Goal: Task Accomplishment & Management: Use online tool/utility

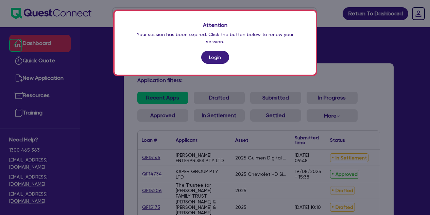
scroll to position [138, 0]
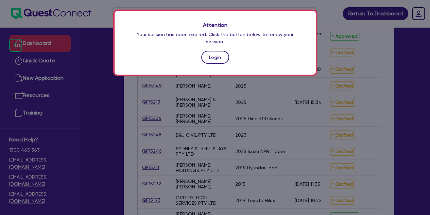
click at [217, 53] on link "Login" at bounding box center [215, 57] width 28 height 13
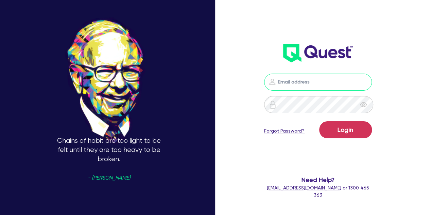
type input "luke.clark@quest.finance"
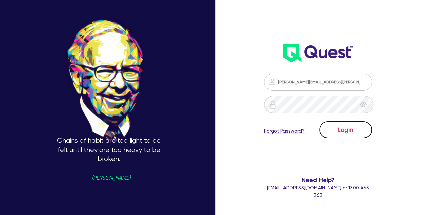
click at [336, 122] on button "Login" at bounding box center [345, 129] width 53 height 17
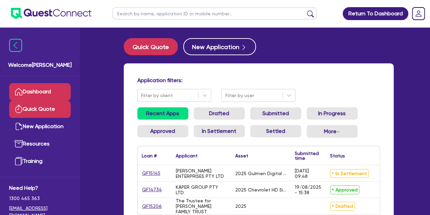
click at [63, 103] on link "Quick Quote" at bounding box center [40, 108] width 62 height 17
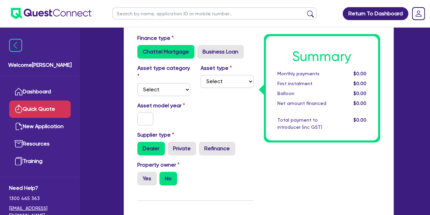
scroll to position [41, 0]
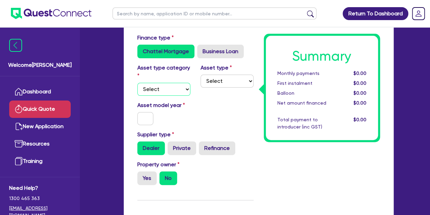
click at [177, 90] on select "Select Cars and light trucks Primary assets Secondary assets Tertiary assets" at bounding box center [163, 89] width 53 height 13
select select "CARS_AND_LIGHT_TRUCKS"
click at [137, 83] on select "Select Cars and light trucks Primary assets Secondary assets Tertiary assets" at bounding box center [163, 89] width 53 height 13
click at [208, 91] on div "Asset type Select Passenger vehicles Vans and utes Light trucks up to 4.5 tonne" at bounding box center [227, 80] width 63 height 32
click at [216, 84] on select "Select Passenger vehicles Vans and utes Light trucks up to 4.5 tonne" at bounding box center [227, 80] width 53 height 13
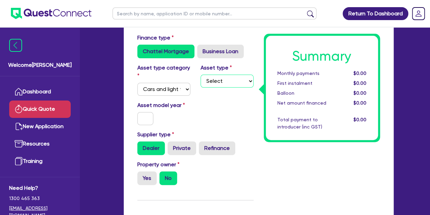
select select "PASSENGER_VEHICLES"
click at [201, 74] on select "Select Passenger vehicles Vans and utes Light trucks up to 4.5 tonne" at bounding box center [227, 80] width 53 height 13
click at [144, 117] on input "text" at bounding box center [145, 118] width 16 height 13
type input "2024"
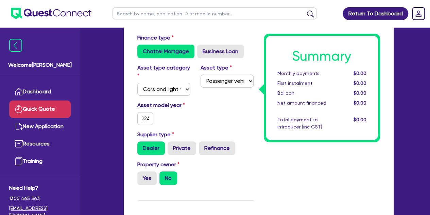
click at [190, 126] on div "Asset model year 2024" at bounding box center [195, 115] width 126 height 29
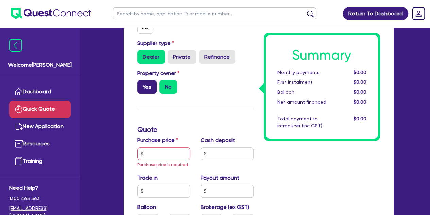
scroll to position [135, 0]
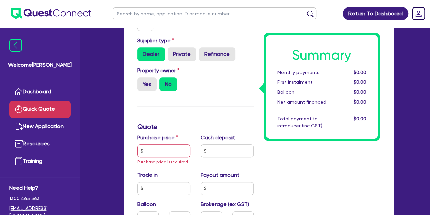
click at [143, 75] on div "Property owner Yes No" at bounding box center [163, 78] width 63 height 24
click at [148, 83] on label "Yes" at bounding box center [146, 84] width 19 height 14
click at [142, 82] on input "Yes" at bounding box center [139, 79] width 4 height 4
radio input "true"
click at [154, 159] on span "Purchase price is required" at bounding box center [162, 161] width 51 height 5
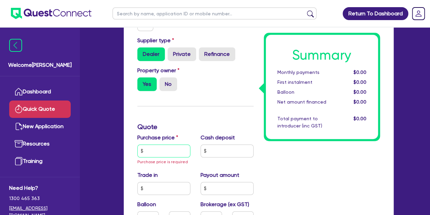
click at [154, 153] on input "text" at bounding box center [163, 150] width 53 height 13
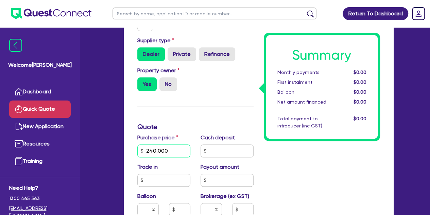
type input "240,000"
click at [168, 125] on h3 "Quote" at bounding box center [195, 126] width 116 height 8
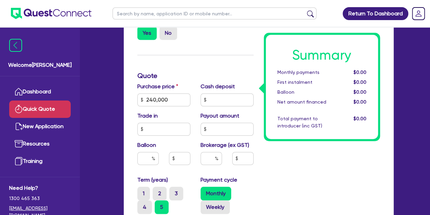
scroll to position [187, 0]
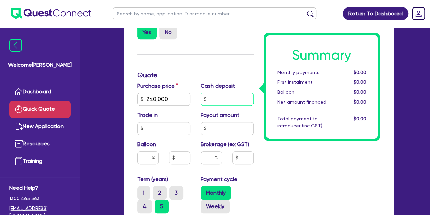
click at [202, 105] on input "text" at bounding box center [227, 98] width 53 height 13
type input "20,000"
click at [144, 154] on input "text" at bounding box center [147, 157] width 21 height 13
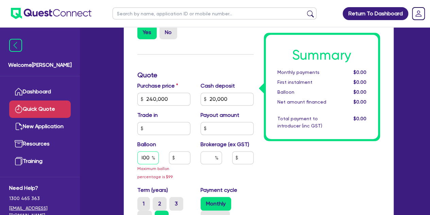
scroll to position [0, 6]
type input "8"
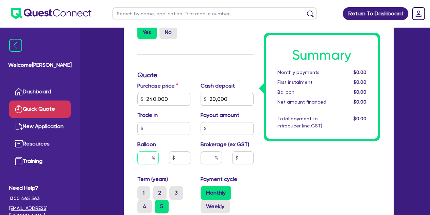
scroll to position [0, 0]
click at [180, 159] on input "text" at bounding box center [179, 157] width 21 height 13
type input "88,000"
click at [295, 170] on div "Summary Monthly payments $0.00 First instalment $0.00 Balloon $0.00 Net amount …" at bounding box center [322, 116] width 126 height 457
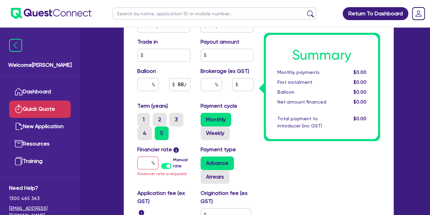
scroll to position [260, 0]
click at [144, 166] on input "text" at bounding box center [147, 162] width 21 height 13
type input "6"
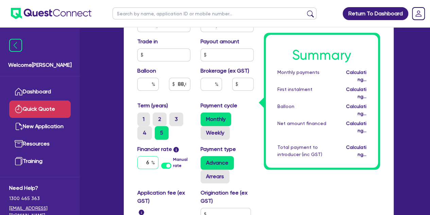
type input "36.66"
type input "88,000"
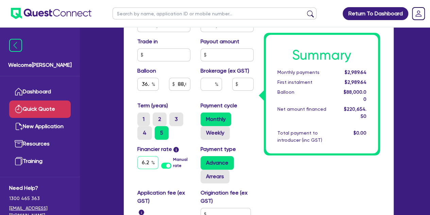
type input "6.2"
type input "36.66"
type input "88,000"
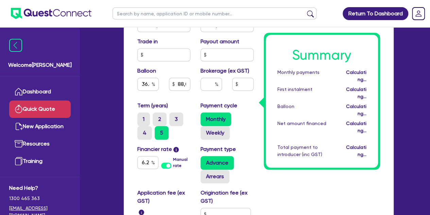
click at [296, 178] on div "Summary Monthly payments Calculating... First instalment Calculating... Balloon…" at bounding box center [322, 43] width 126 height 457
type input "36.66"
type input "88,000"
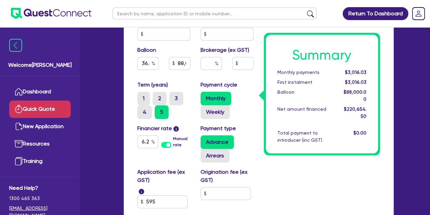
scroll to position [283, 0]
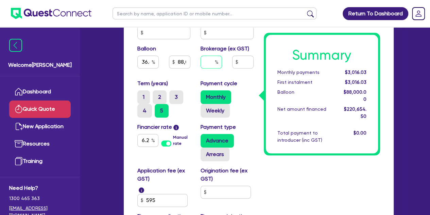
click at [208, 66] on input "text" at bounding box center [211, 61] width 21 height 13
type input "1"
type input "36.66"
type input "88,000"
click at [237, 95] on div "Monthly Weekly" at bounding box center [227, 103] width 53 height 27
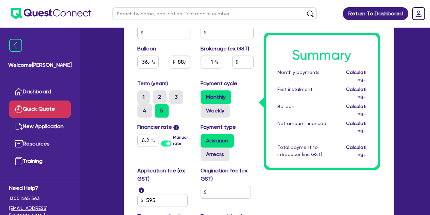
type input "36.66"
type input "88,000"
type input "2,206.55"
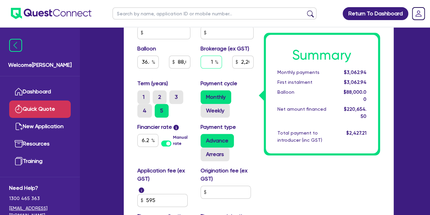
click at [216, 65] on input "1" at bounding box center [211, 61] width 21 height 13
type input ".5"
type input "36.66"
type input "88,000"
type input ".5"
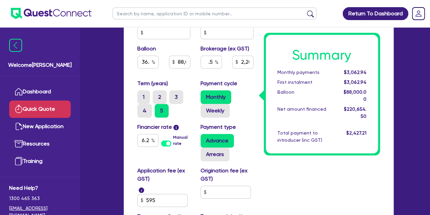
type input "2,206.55"
click at [254, 84] on div "Payment cycle Monthly Weekly" at bounding box center [227, 98] width 63 height 38
type input "36.66"
type input "88,000"
type input "1,103.27"
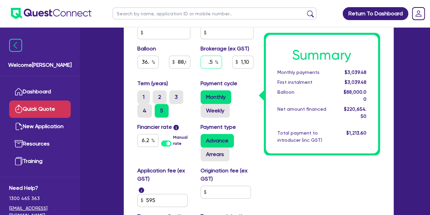
click at [212, 64] on input ".5" at bounding box center [211, 61] width 21 height 13
type input ".4"
type input "36.66"
type input "88,000"
type input ".4"
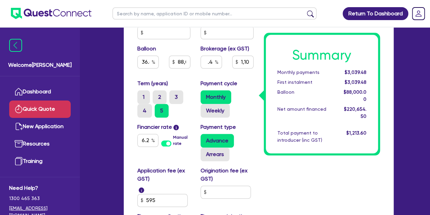
type input "1,103.27"
click at [242, 96] on div "Monthly Weekly" at bounding box center [227, 103] width 53 height 27
type input "36.66"
type input "88,000"
type input "882.62"
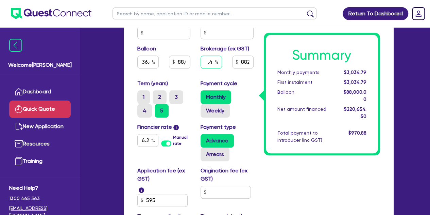
click at [214, 63] on input ".4" at bounding box center [211, 61] width 21 height 13
type input "."
type input ".5"
type input "36.66"
type input "88,000"
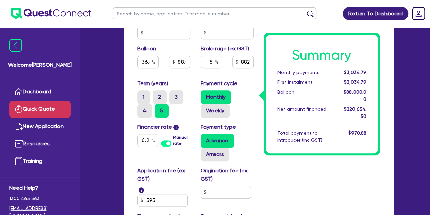
type input ".5"
click at [241, 90] on div "Monthly Weekly" at bounding box center [227, 103] width 53 height 27
type input "36.66"
type input "88,000"
type input "1,103.27"
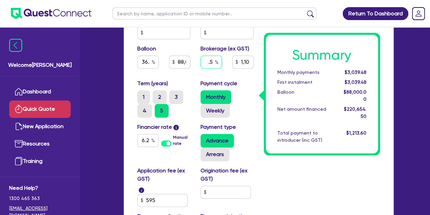
click at [213, 61] on input ".5" at bounding box center [211, 61] width 21 height 13
type input "."
type input ".4"
type input "36.66"
type input "88,000"
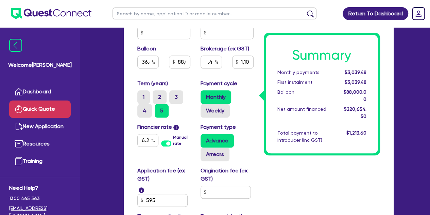
type input ".4"
type input "1,103.27"
click at [234, 90] on div "Monthly Weekly" at bounding box center [227, 103] width 53 height 27
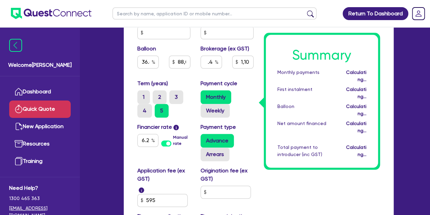
type input "36.66"
type input "88,000"
type input "882.62"
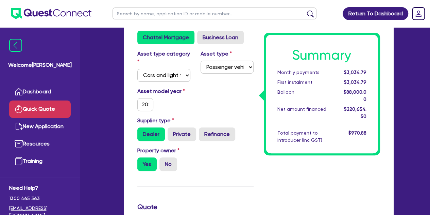
scroll to position [0, 0]
